Goal: Task Accomplishment & Management: Manage account settings

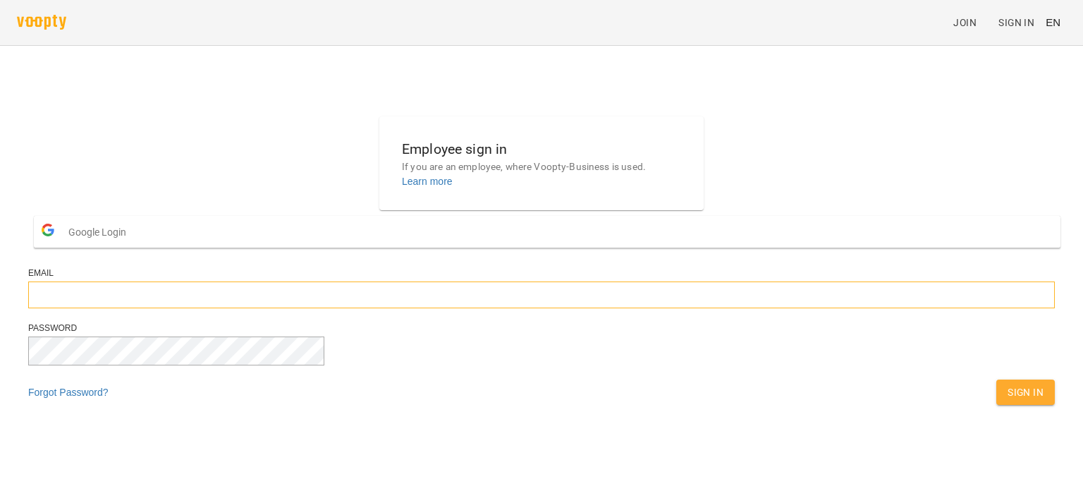
type input "**********"
click at [547, 401] on span "Sign In" at bounding box center [1026, 392] width 36 height 17
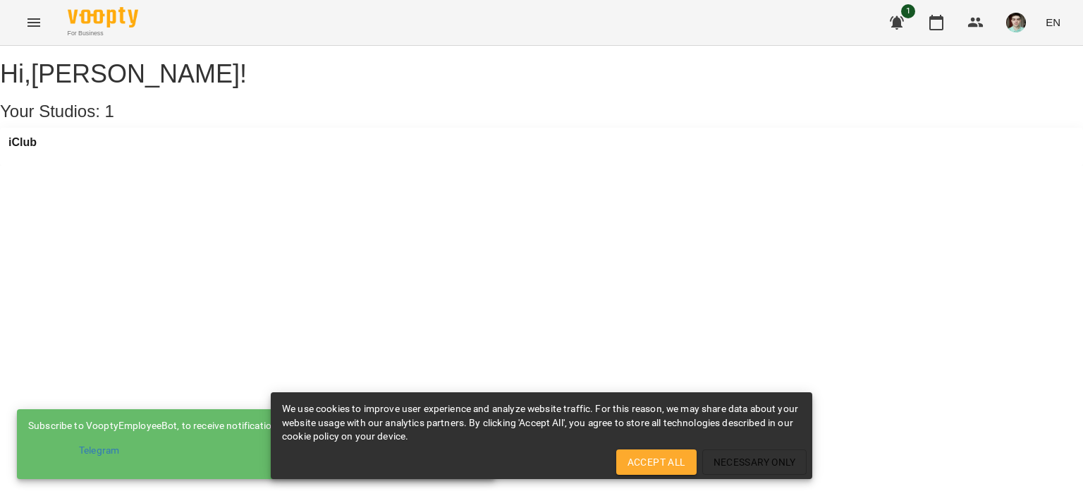
click at [45, 150] on div "iClub" at bounding box center [541, 147] width 1083 height 38
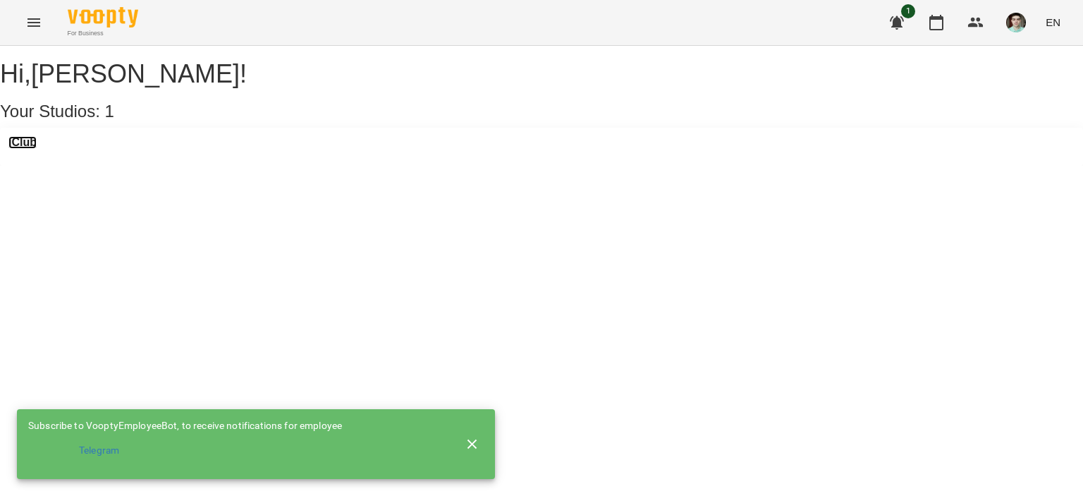
click at [37, 149] on h3 "iClub" at bounding box center [22, 142] width 28 height 13
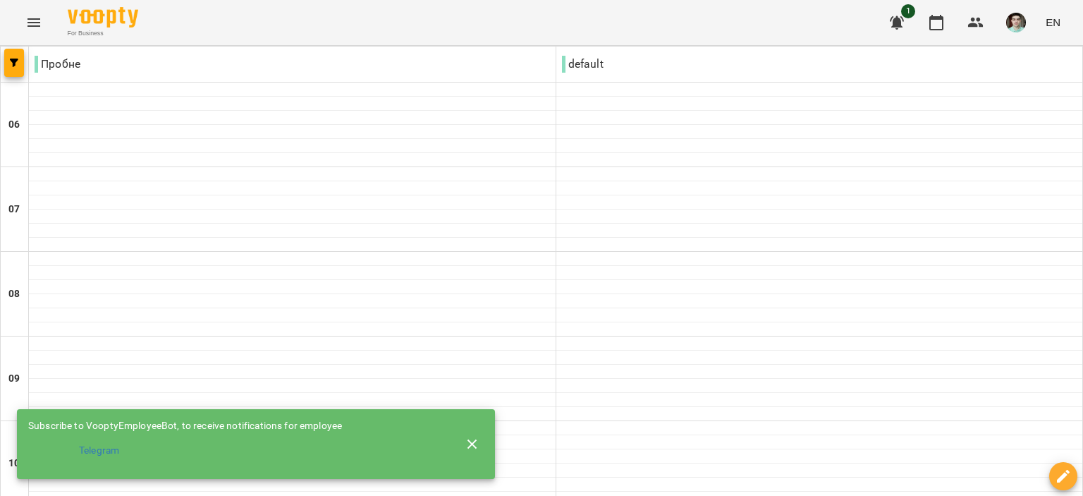
click at [472, 431] on button "button" at bounding box center [473, 444] width 34 height 34
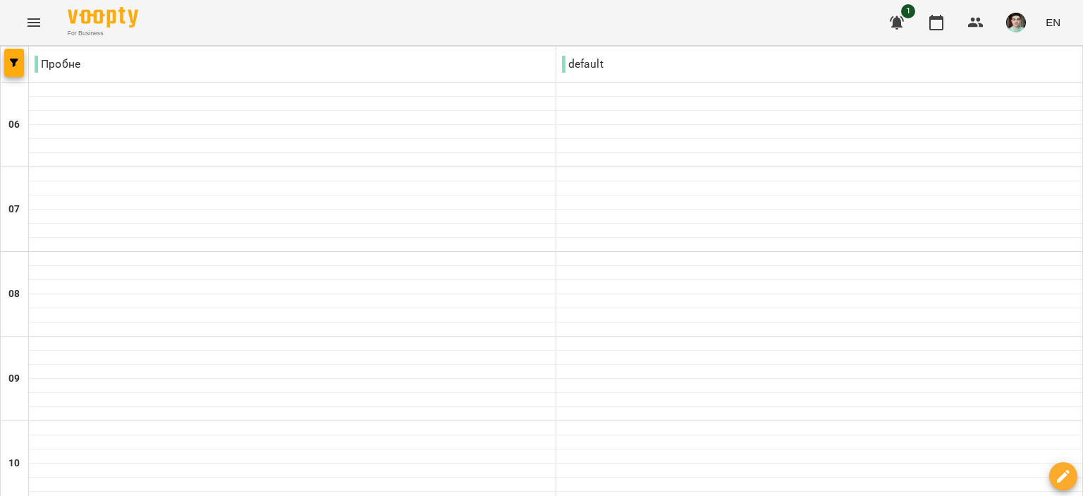
click at [1061, 30] on button "EN" at bounding box center [1053, 22] width 26 height 26
click at [1008, 85] on div "Українська" at bounding box center [1027, 79] width 72 height 25
